Goal: Task Accomplishment & Management: Use online tool/utility

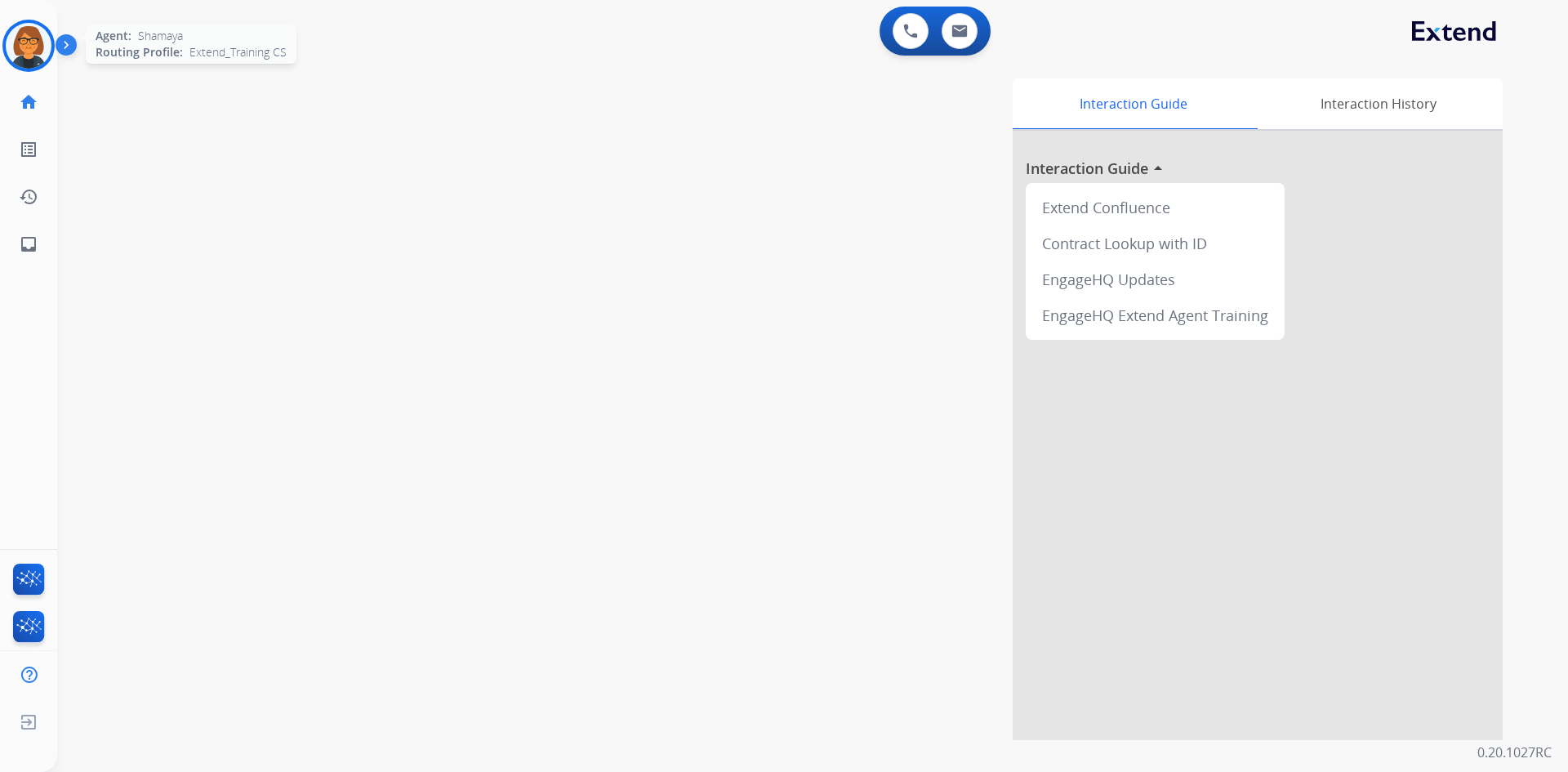
click at [10, 34] on img at bounding box center [28, 45] width 46 height 46
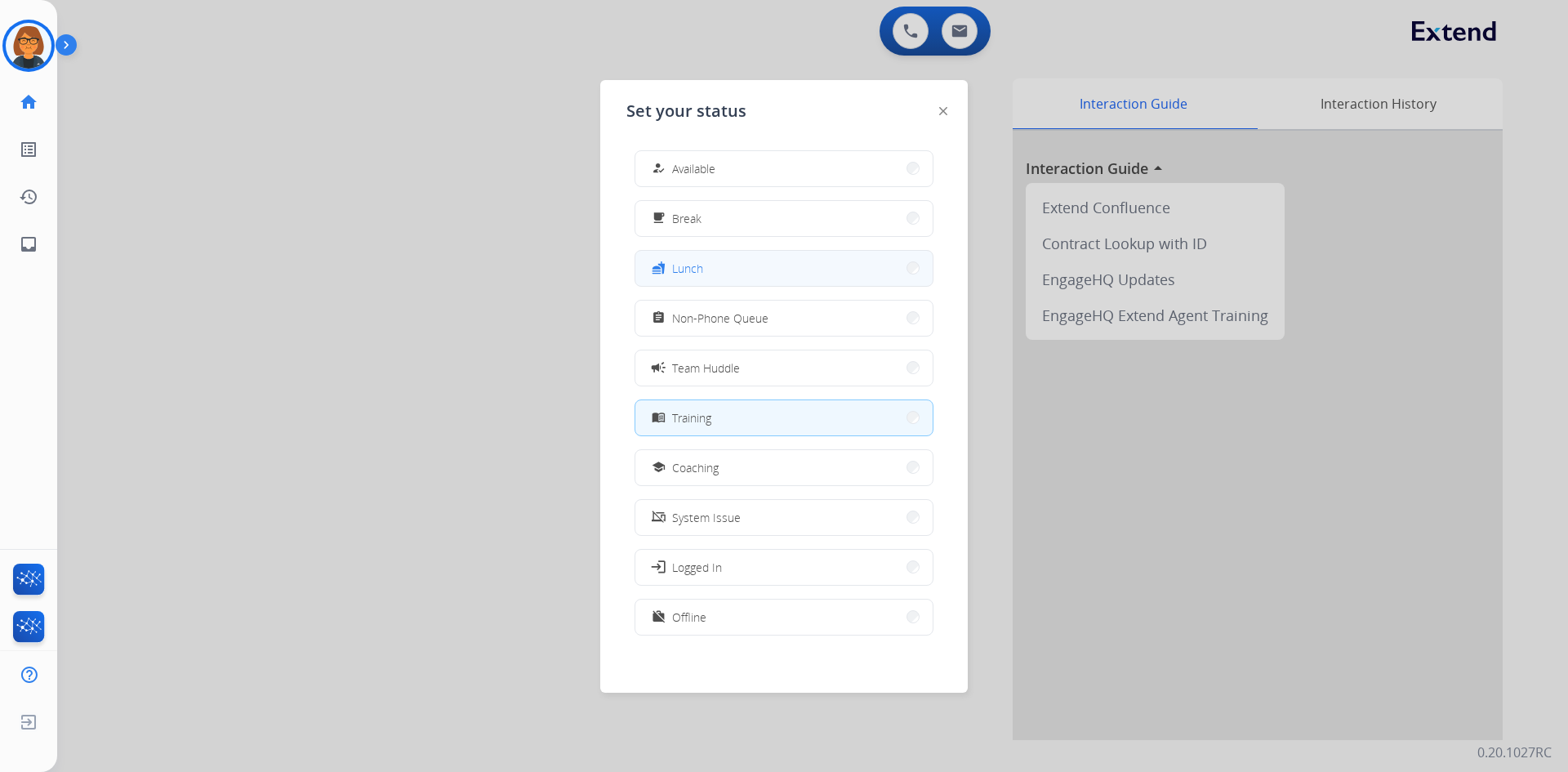
click at [706, 261] on button "fastfood Lunch" at bounding box center [784, 268] width 297 height 35
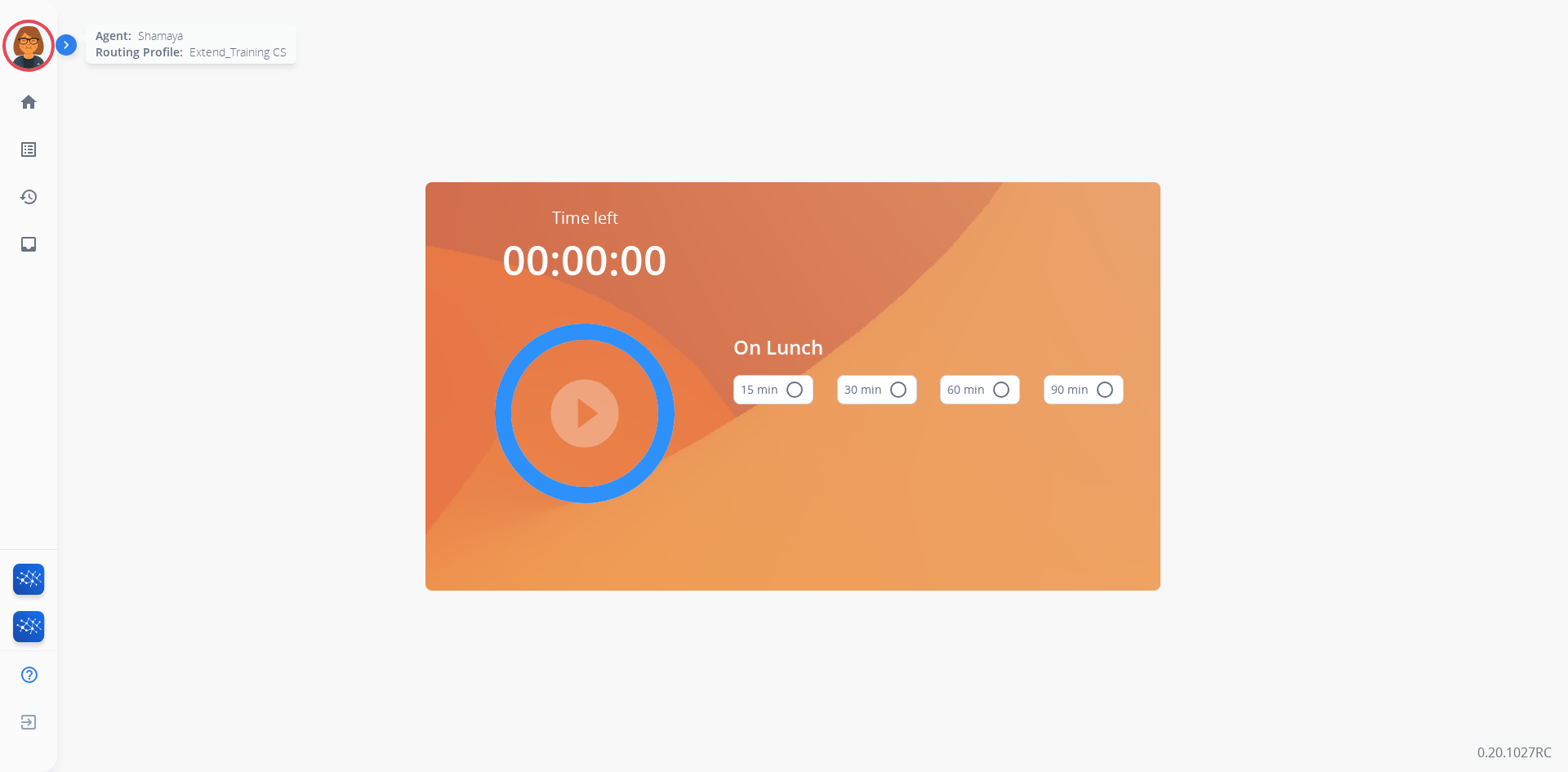
click at [18, 33] on img at bounding box center [28, 45] width 46 height 46
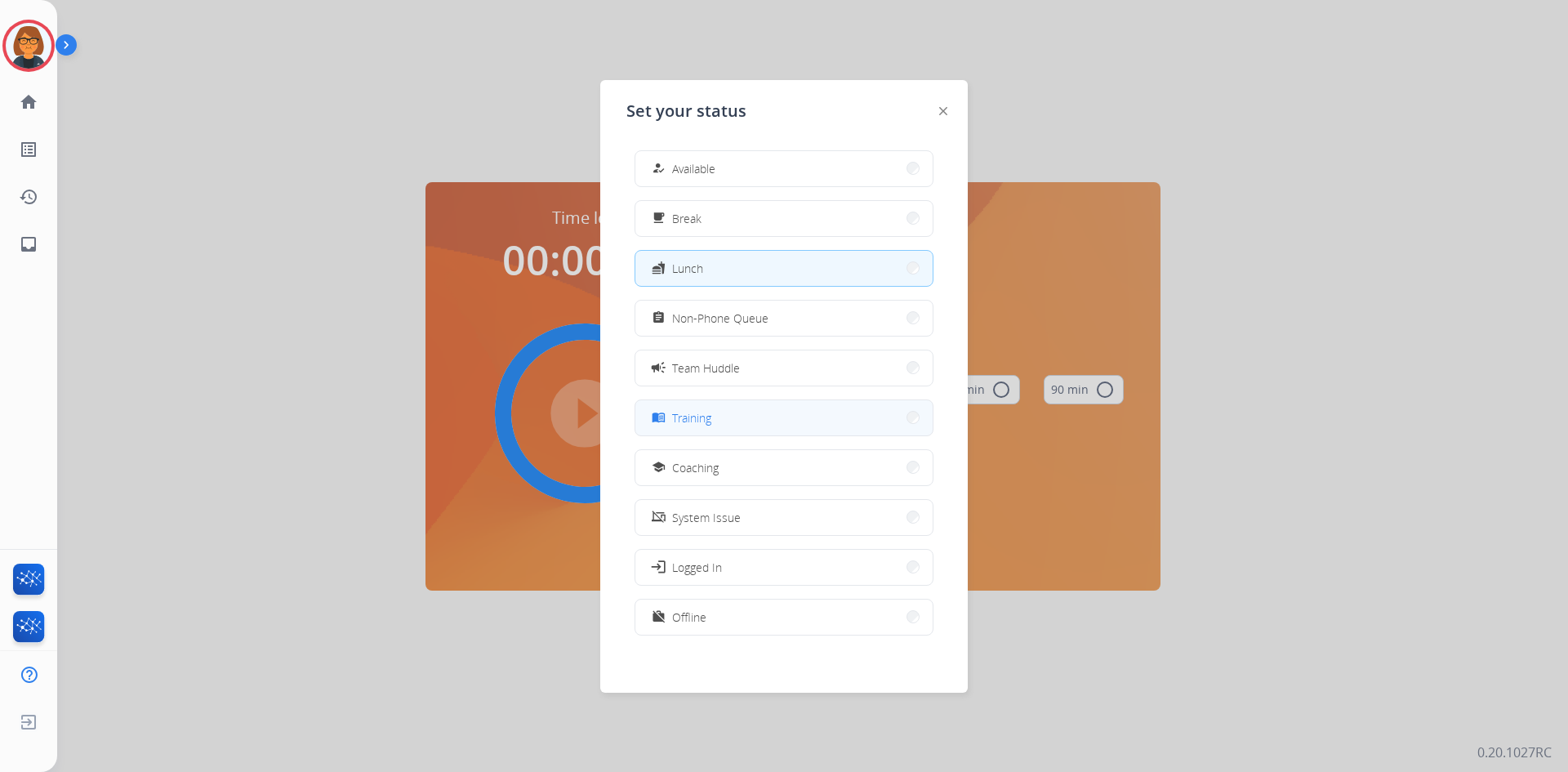
click at [718, 408] on button "menu_book Training" at bounding box center [784, 418] width 297 height 35
